Goal: Use online tool/utility: Utilize a website feature to perform a specific function

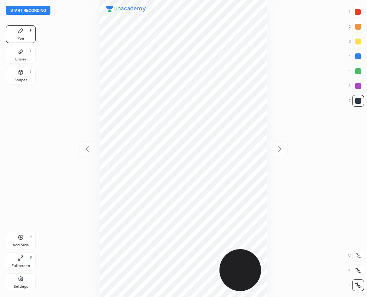
scroll to position [297, 248]
click at [358, 56] on div at bounding box center [358, 56] width 6 height 6
drag, startPoint x: 359, startPoint y: 12, endPoint x: 338, endPoint y: 20, distance: 22.8
click at [358, 12] on div at bounding box center [358, 12] width 6 height 6
drag, startPoint x: 20, startPoint y: 54, endPoint x: 69, endPoint y: 128, distance: 88.6
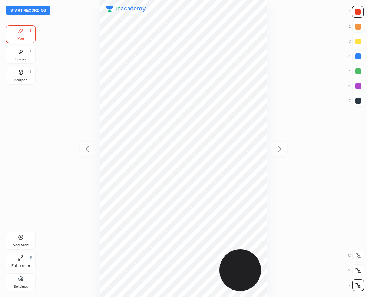
click at [22, 55] on div "Eraser E" at bounding box center [21, 55] width 30 height 18
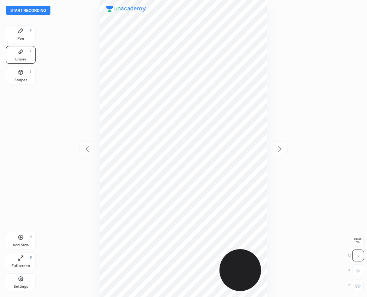
click at [22, 32] on icon at bounding box center [21, 31] width 6 height 6
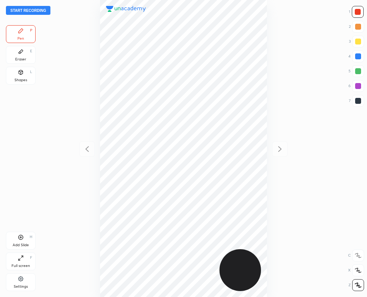
click at [362, 105] on div at bounding box center [358, 101] width 12 height 12
click at [23, 54] on div "Eraser E" at bounding box center [21, 55] width 30 height 18
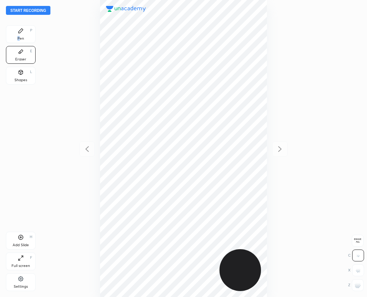
click at [20, 34] on div "Pen P" at bounding box center [21, 34] width 30 height 18
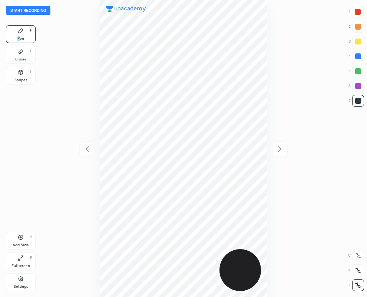
click at [360, 56] on div at bounding box center [358, 56] width 6 height 6
click at [356, 101] on div at bounding box center [358, 101] width 6 height 6
click at [25, 54] on div "Eraser E" at bounding box center [21, 55] width 30 height 18
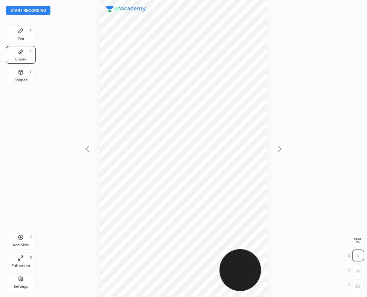
click at [23, 37] on div "Pen" at bounding box center [20, 39] width 7 height 4
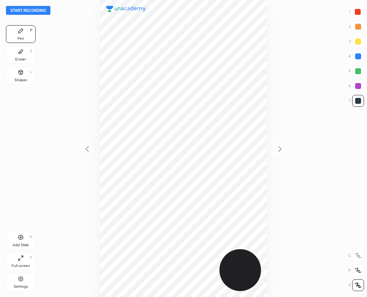
click at [358, 13] on div at bounding box center [358, 12] width 6 height 6
drag, startPoint x: 360, startPoint y: 99, endPoint x: 270, endPoint y: 112, distance: 91.1
click at [360, 98] on div at bounding box center [358, 101] width 6 height 6
drag, startPoint x: 20, startPoint y: 54, endPoint x: 32, endPoint y: 67, distance: 17.0
click at [20, 54] on div "Eraser E" at bounding box center [21, 55] width 30 height 18
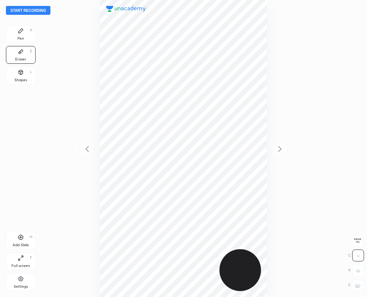
drag, startPoint x: 22, startPoint y: 37, endPoint x: 366, endPoint y: 65, distance: 345.1
click at [23, 37] on div "Pen" at bounding box center [20, 39] width 7 height 4
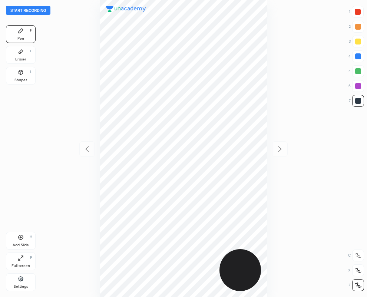
click at [356, 10] on div at bounding box center [358, 12] width 6 height 6
click at [358, 56] on div at bounding box center [358, 56] width 6 height 6
click at [362, 103] on div at bounding box center [358, 101] width 12 height 12
drag, startPoint x: 358, startPoint y: 7, endPoint x: 280, endPoint y: 110, distance: 129.3
click at [358, 10] on div at bounding box center [358, 12] width 12 height 12
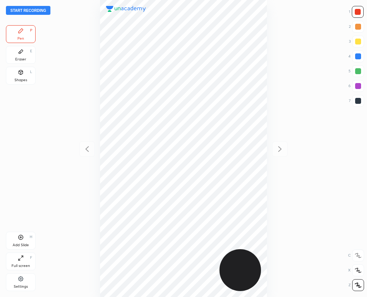
drag, startPoint x: 358, startPoint y: 99, endPoint x: 277, endPoint y: 147, distance: 94.4
click at [357, 100] on div at bounding box center [358, 101] width 6 height 6
drag, startPoint x: 22, startPoint y: 55, endPoint x: 56, endPoint y: 93, distance: 51.5
click at [22, 54] on div "Eraser E" at bounding box center [21, 55] width 30 height 18
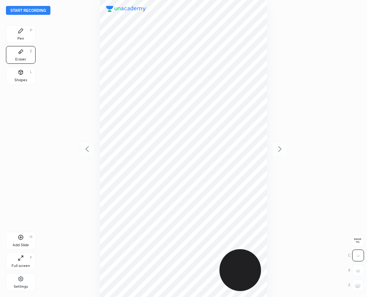
click at [20, 237] on icon at bounding box center [21, 237] width 2 height 2
click at [23, 38] on div "Pen" at bounding box center [20, 39] width 7 height 4
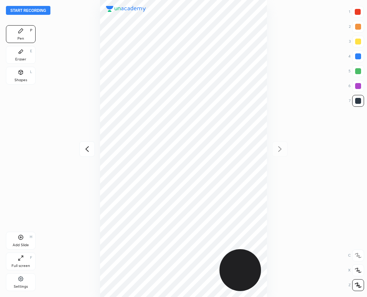
click at [262, 125] on div at bounding box center [183, 148] width 248 height 297
drag, startPoint x: 362, startPoint y: 57, endPoint x: 343, endPoint y: 66, distance: 20.4
click at [360, 58] on div at bounding box center [358, 56] width 12 height 12
drag, startPoint x: 358, startPoint y: 86, endPoint x: 350, endPoint y: 89, distance: 8.3
click at [358, 86] on div at bounding box center [358, 86] width 6 height 6
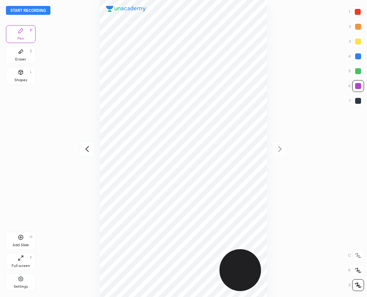
click at [87, 151] on icon at bounding box center [86, 149] width 3 height 6
click at [24, 10] on button "Start recording" at bounding box center [28, 10] width 44 height 9
click at [278, 149] on icon at bounding box center [279, 149] width 9 height 9
click at [26, 9] on button "End recording" at bounding box center [26, 10] width 41 height 9
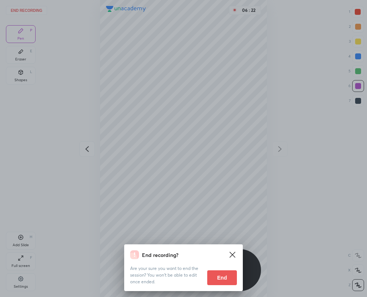
click at [221, 278] on button "End" at bounding box center [222, 277] width 30 height 15
